Goal: Task Accomplishment & Management: Manage account settings

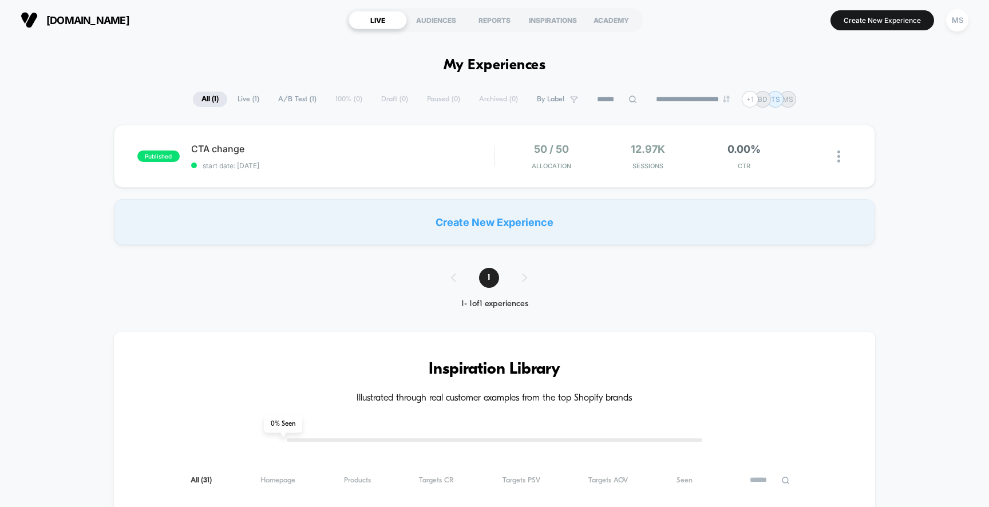
click at [970, 19] on button "MS" at bounding box center [957, 20] width 29 height 23
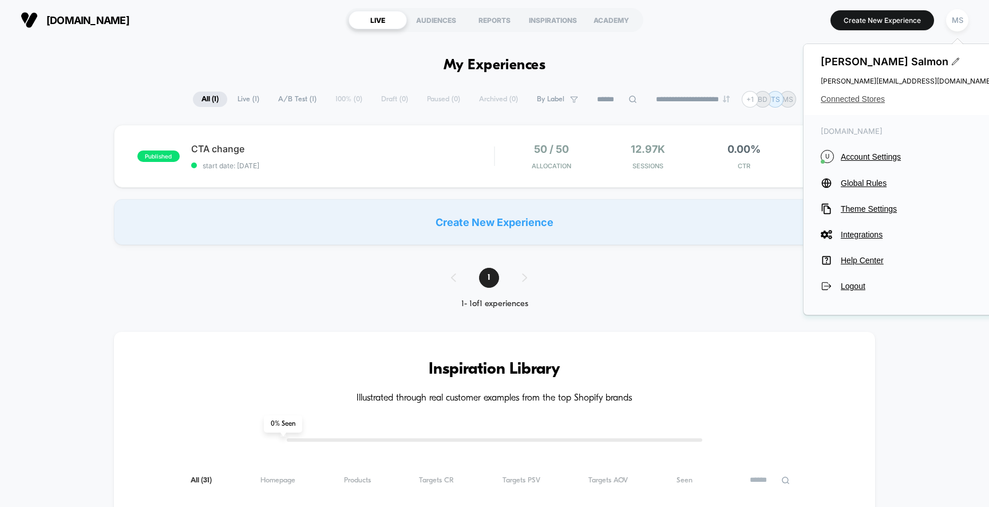
click at [855, 102] on span "Connected Stores" at bounding box center [907, 98] width 172 height 9
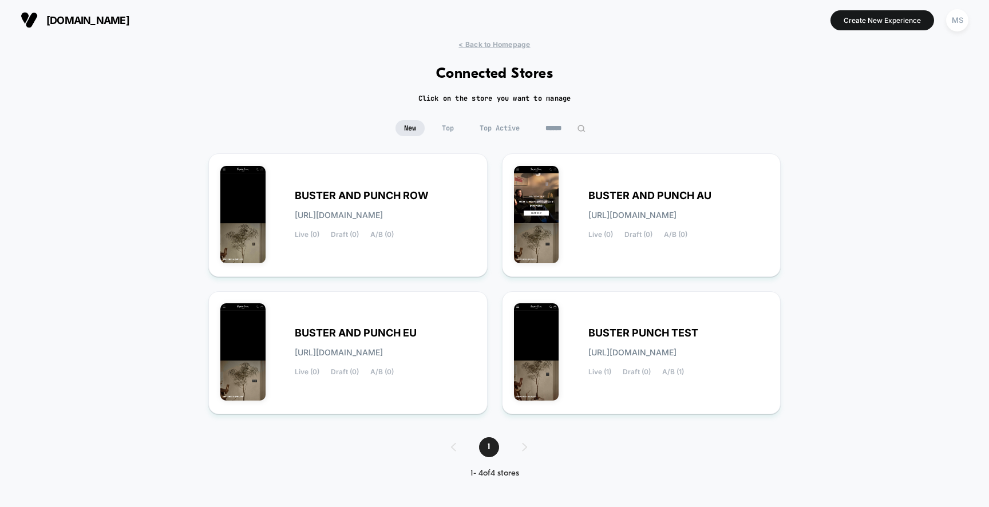
click at [440, 127] on span "Top" at bounding box center [447, 128] width 29 height 16
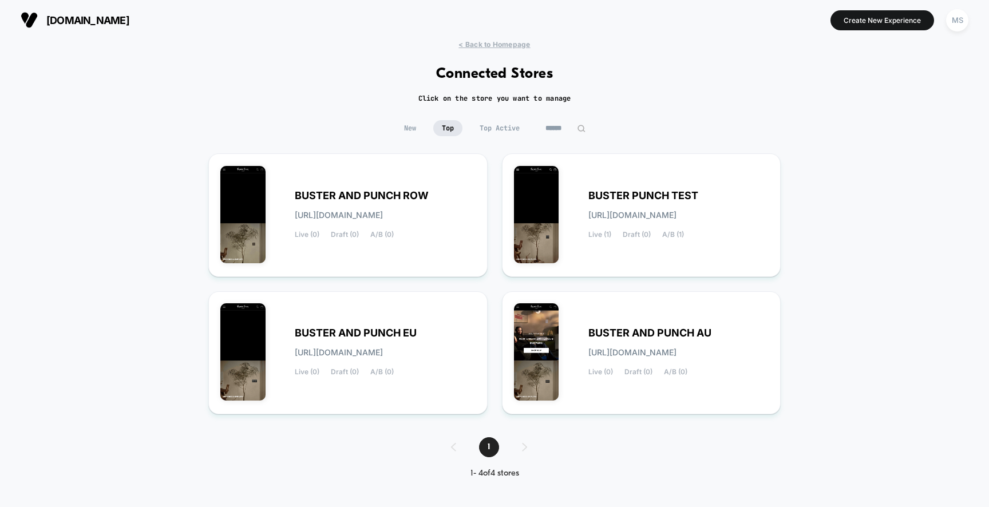
click at [500, 128] on span "Top Active" at bounding box center [499, 128] width 57 height 16
click at [414, 129] on span "New" at bounding box center [410, 128] width 29 height 16
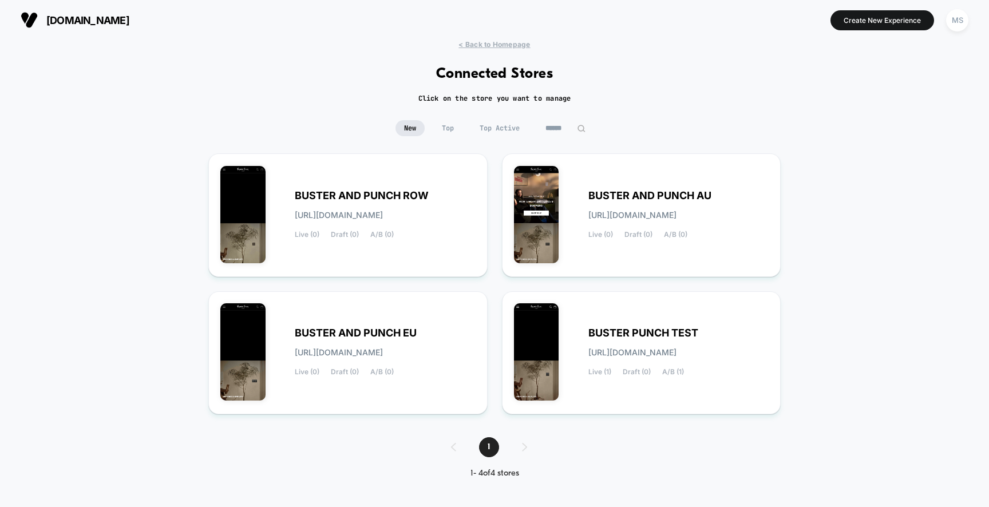
click at [452, 130] on span "Top" at bounding box center [447, 128] width 29 height 16
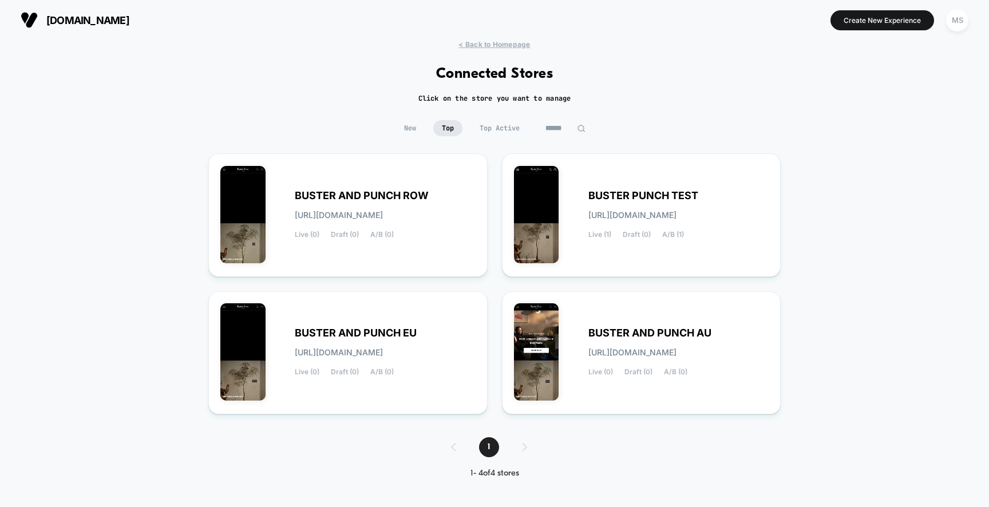
click at [493, 127] on span "Top Active" at bounding box center [499, 128] width 57 height 16
click at [409, 130] on span "New" at bounding box center [410, 128] width 29 height 16
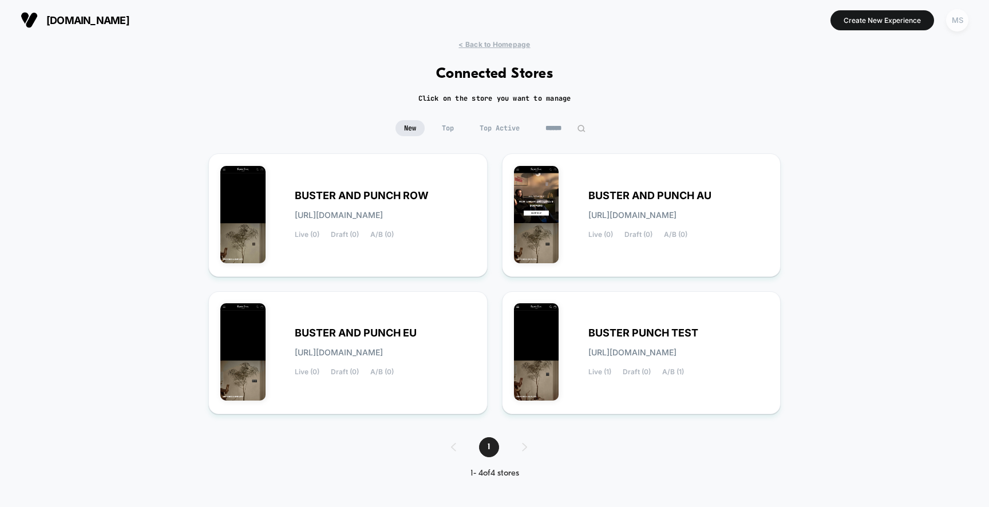
click at [955, 19] on div "MS" at bounding box center [957, 20] width 22 height 22
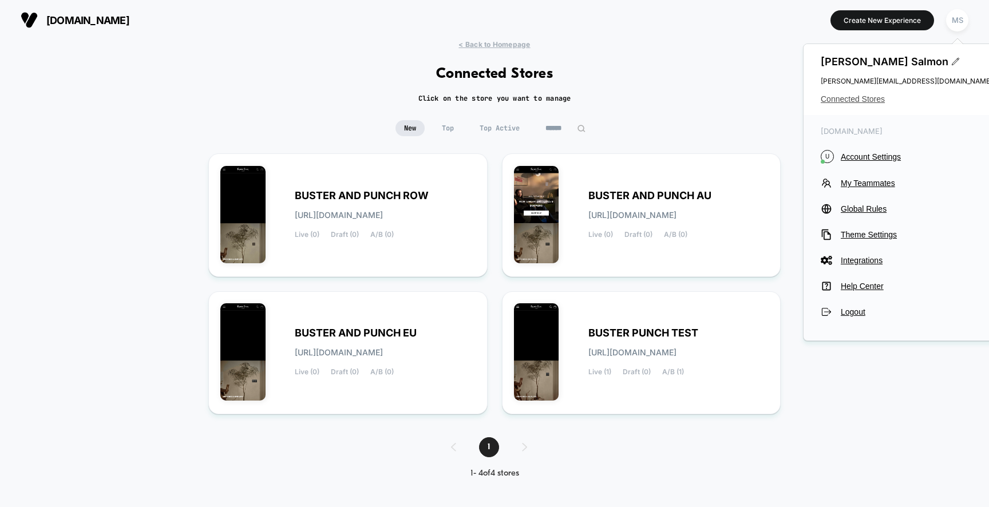
click at [861, 98] on span "Connected Stores" at bounding box center [907, 98] width 172 height 9
click at [805, 375] on div "< Back to Homepage Connected Stores Click on the store you want to manage New T…" at bounding box center [494, 268] width 989 height 456
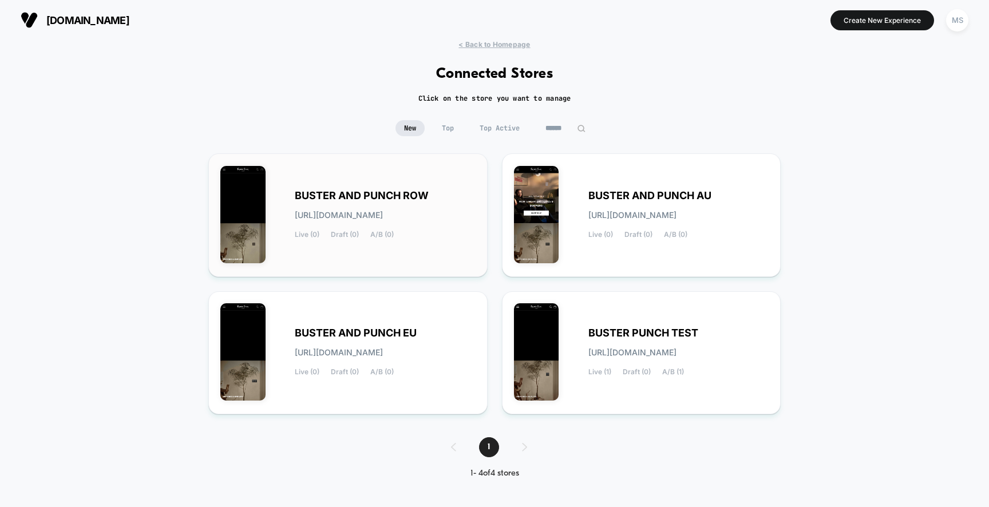
click at [383, 211] on span "[URL][DOMAIN_NAME]" at bounding box center [339, 215] width 88 height 8
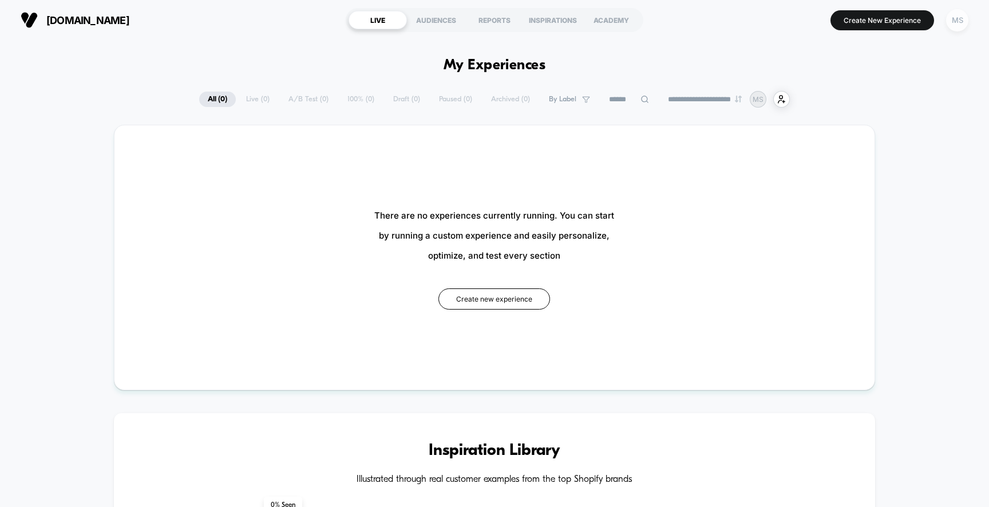
click at [953, 25] on div "MS" at bounding box center [957, 20] width 22 height 22
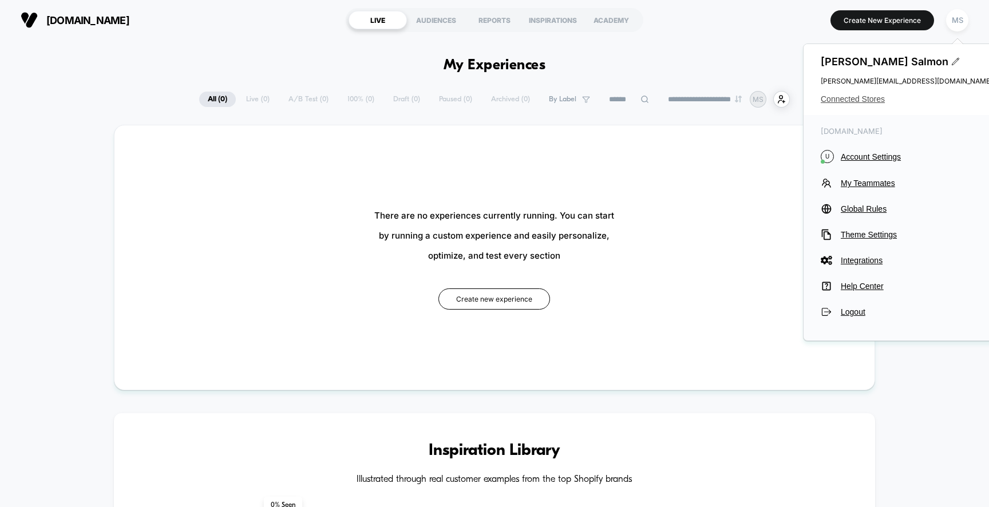
click at [865, 100] on span "Connected Stores" at bounding box center [907, 98] width 172 height 9
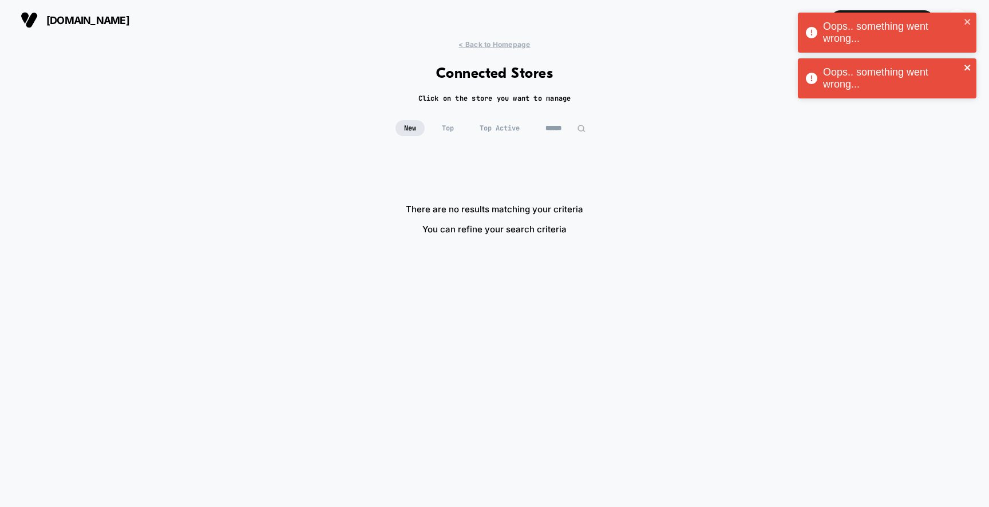
click at [968, 64] on icon "close" at bounding box center [968, 67] width 8 height 9
